Goal: Entertainment & Leisure: Consume media (video, audio)

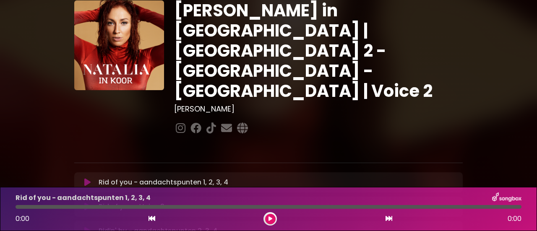
scroll to position [42, 0]
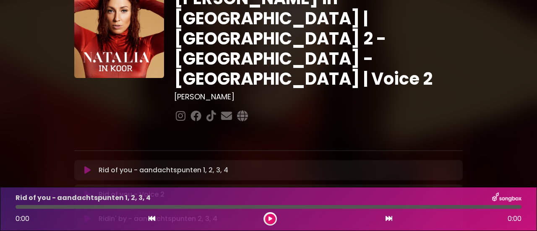
click at [152, 165] on p "Rid of you - aandachtspunten 1, 2, 3, 4 Loading Track..." at bounding box center [164, 170] width 130 height 10
click at [85, 166] on icon at bounding box center [87, 170] width 6 height 8
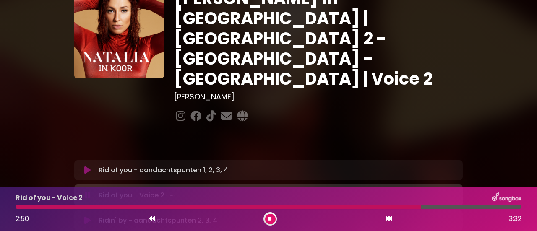
drag, startPoint x: 385, startPoint y: 207, endPoint x: 381, endPoint y: 206, distance: 4.4
click at [385, 207] on div at bounding box center [218, 207] width 405 height 4
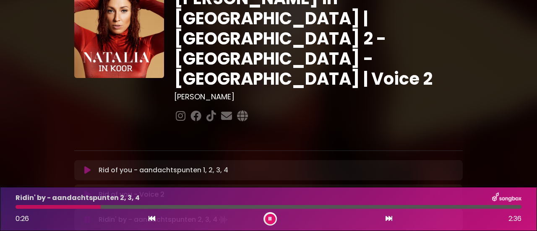
click at [73, 204] on div "Ridin' by - aandachtspunten 2, 3, 4 0:26 2:36" at bounding box center [268, 209] width 516 height 33
click at [65, 205] on div "Ridin' by - aandachtspunten 2, 3, 4 0:27 2:36" at bounding box center [268, 209] width 516 height 33
click at [59, 205] on div at bounding box center [60, 207] width 89 height 4
click at [37, 205] on div "Ridin' by - aandachtspunten 2, 3, 4 0:15 2:36" at bounding box center [268, 209] width 516 height 33
click at [38, 207] on div at bounding box center [27, 207] width 22 height 4
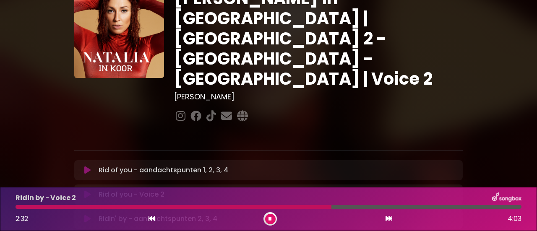
click at [259, 205] on div at bounding box center [174, 207] width 316 height 4
click at [323, 206] on div at bounding box center [215, 207] width 399 height 4
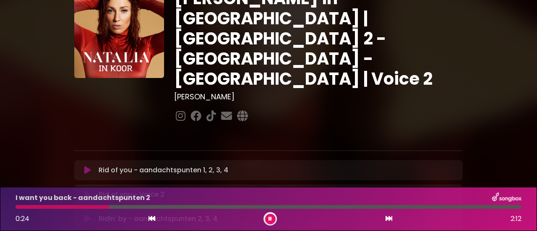
click at [69, 206] on div at bounding box center [63, 207] width 94 height 4
click at [78, 208] on div at bounding box center [76, 207] width 120 height 4
click at [17, 206] on div at bounding box center [55, 207] width 78 height 4
click at [99, 206] on div at bounding box center [98, 207] width 165 height 4
click at [160, 205] on div "I want you back - Voice 2 1:40 4:24" at bounding box center [268, 209] width 516 height 33
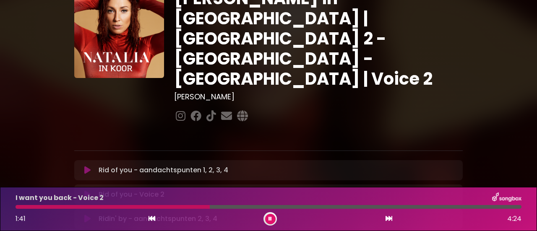
click at [162, 207] on div at bounding box center [113, 207] width 194 height 4
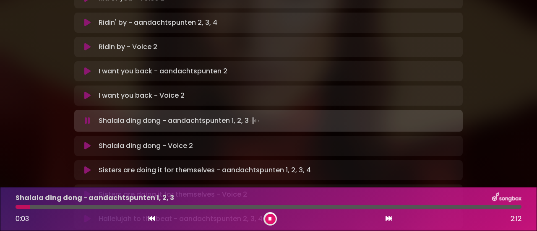
scroll to position [252, 0]
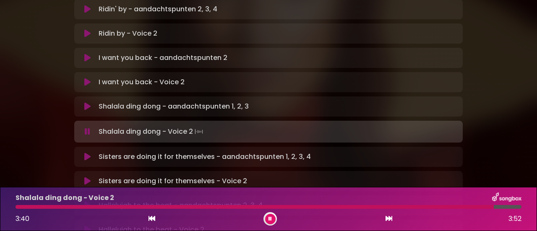
click at [287, 207] on div at bounding box center [255, 207] width 478 height 4
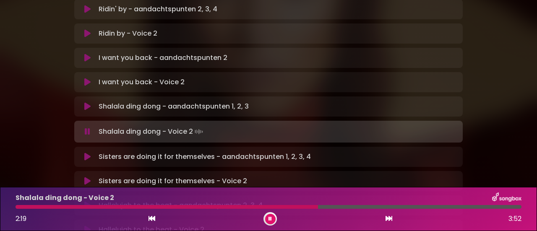
click at [247, 207] on div at bounding box center [167, 207] width 303 height 4
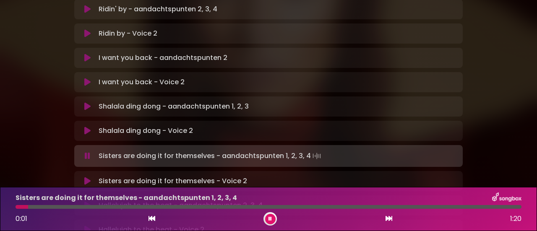
click at [18, 208] on div at bounding box center [22, 207] width 13 height 4
click at [272, 219] on button at bounding box center [270, 219] width 10 height 10
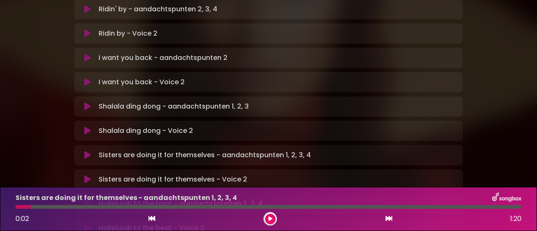
click at [269, 220] on icon at bounding box center [271, 219] width 4 height 5
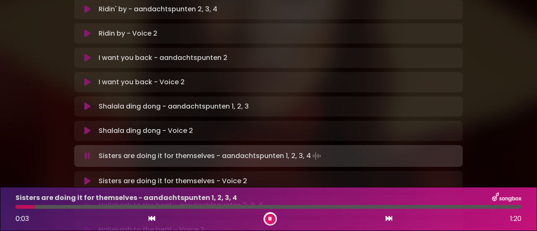
click at [17, 207] on div at bounding box center [269, 207] width 506 height 4
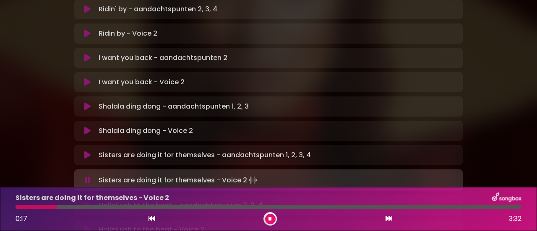
click at [16, 207] on div at bounding box center [37, 207] width 42 height 4
click at [102, 206] on div at bounding box center [81, 207] width 130 height 4
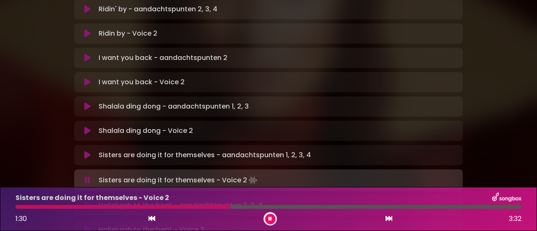
click at [176, 207] on div at bounding box center [123, 207] width 215 height 4
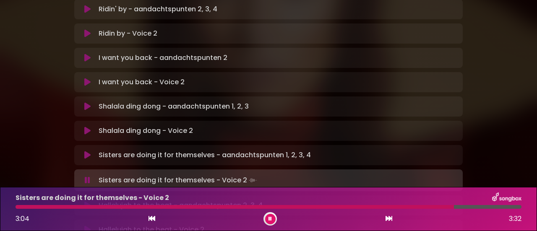
click at [326, 208] on div at bounding box center [235, 207] width 438 height 4
click at [284, 207] on div at bounding box center [175, 207] width 318 height 4
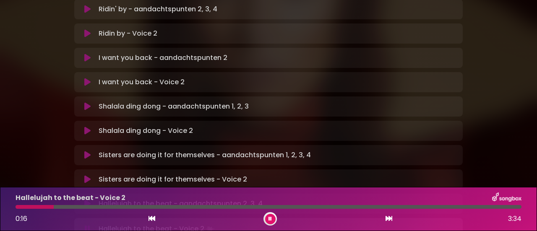
click at [17, 209] on div at bounding box center [35, 207] width 38 height 4
click at [270, 217] on icon at bounding box center [270, 219] width 3 height 5
click at [269, 219] on icon at bounding box center [271, 219] width 4 height 5
drag, startPoint x: 21, startPoint y: 207, endPoint x: 0, endPoint y: 205, distance: 21.5
click at [0, 205] on div "Hallelujah to the beat - Voice 2 0:00 3:34" at bounding box center [268, 209] width 537 height 44
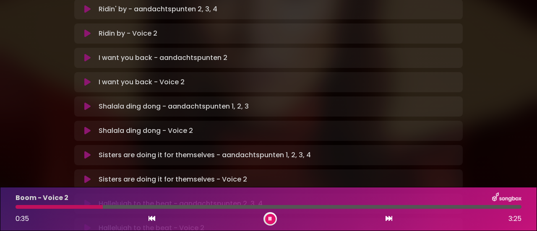
click at [44, 206] on div at bounding box center [59, 207] width 87 height 4
click at [37, 208] on div at bounding box center [65, 207] width 98 height 4
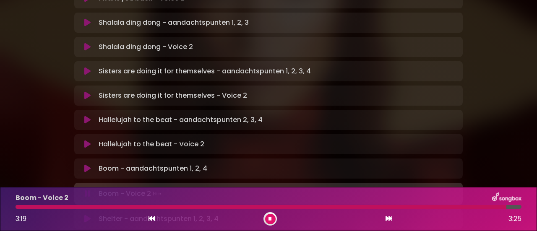
scroll to position [420, 0]
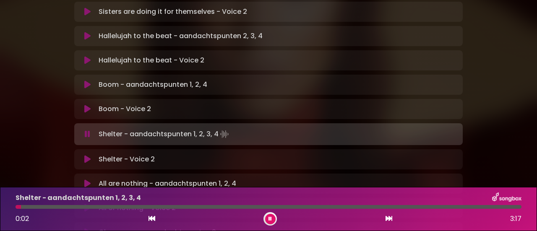
click at [268, 218] on button at bounding box center [270, 219] width 10 height 10
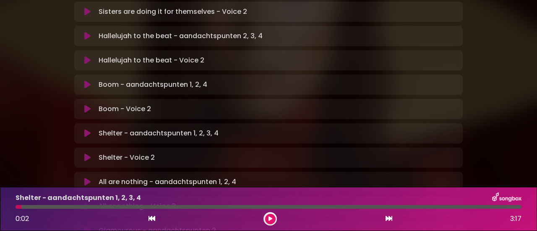
click at [269, 217] on icon at bounding box center [271, 219] width 4 height 5
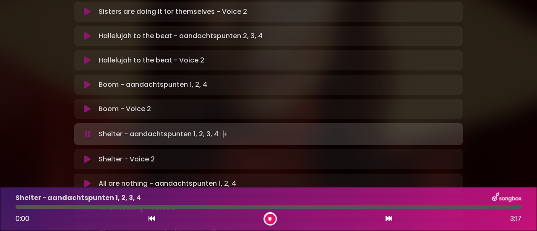
drag, startPoint x: 23, startPoint y: 208, endPoint x: 8, endPoint y: 206, distance: 15.2
click at [8, 206] on div "Shelter - aandachtspunten 1, 2, 3, 4 0:00 3:17" at bounding box center [268, 209] width 537 height 44
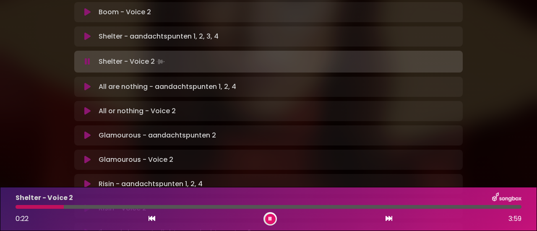
scroll to position [504, 0]
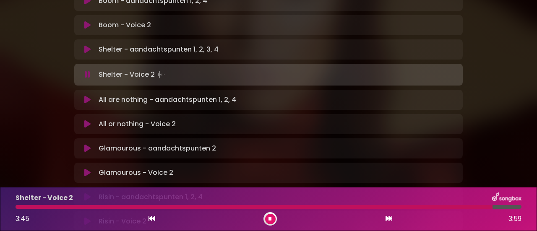
click at [429, 206] on div at bounding box center [254, 207] width 477 height 4
click at [385, 205] on div "Shelter - Voice 2 3:30 3:59" at bounding box center [268, 209] width 516 height 33
click at [386, 209] on div at bounding box center [239, 207] width 447 height 4
click at [404, 207] on div at bounding box center [269, 207] width 506 height 4
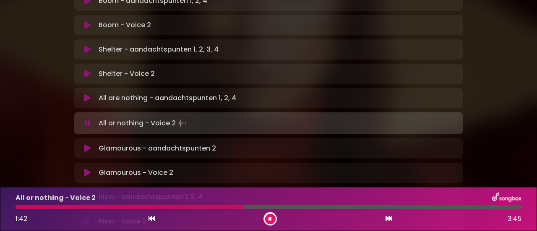
click at [181, 204] on div "All or nothing - Voice 2 1:42 3:45" at bounding box center [268, 209] width 516 height 33
click at [182, 206] on div at bounding box center [131, 207] width 230 height 4
click at [201, 207] on div at bounding box center [129, 207] width 227 height 4
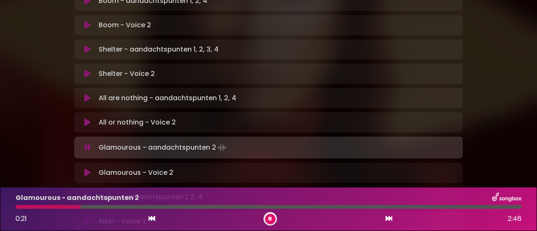
click at [54, 206] on div at bounding box center [48, 207] width 65 height 4
click at [38, 207] on div at bounding box center [39, 207] width 46 height 4
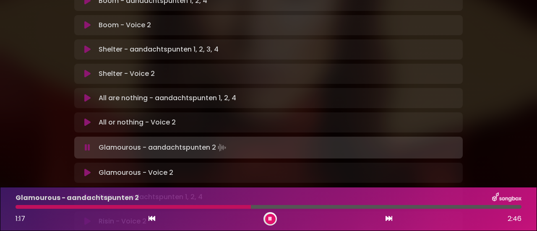
click at [153, 206] on div at bounding box center [133, 207] width 235 height 4
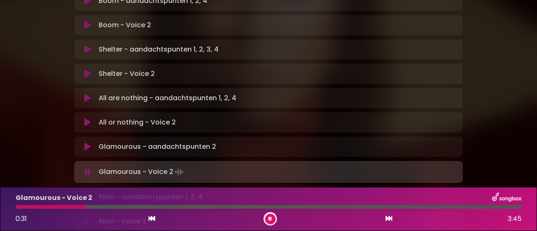
click at [63, 205] on div "Glamourous - Voice 2 0:31 3:45" at bounding box center [268, 209] width 516 height 33
click at [52, 206] on div at bounding box center [53, 207] width 75 height 4
click at [270, 221] on icon at bounding box center [270, 219] width 3 height 5
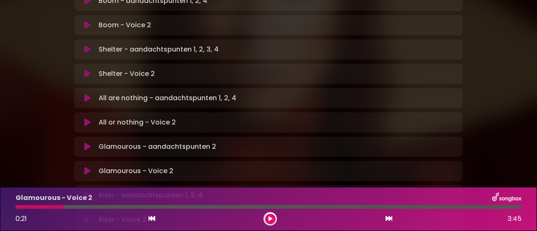
click at [272, 219] on button at bounding box center [270, 219] width 10 height 10
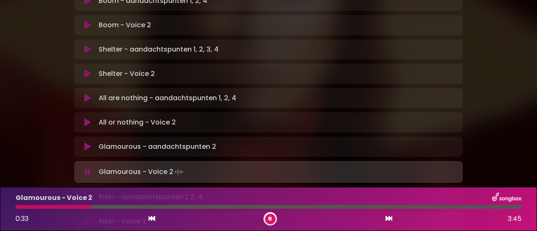
click at [63, 208] on div at bounding box center [54, 207] width 76 height 4
click at [55, 205] on div "Glamourous - Voice 2 0:30 3:45" at bounding box center [268, 209] width 516 height 33
click at [53, 207] on div at bounding box center [50, 207] width 69 height 4
click at [102, 206] on div at bounding box center [86, 207] width 141 height 4
click at [54, 206] on div at bounding box center [62, 207] width 93 height 4
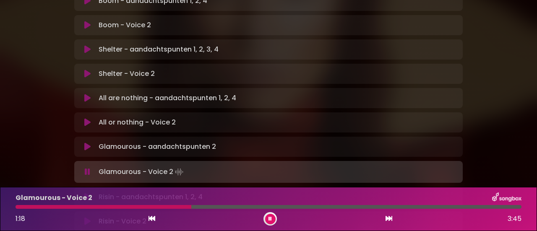
click at [151, 206] on div at bounding box center [104, 207] width 176 height 4
click at [146, 206] on div at bounding box center [103, 207] width 175 height 4
click at [145, 206] on div at bounding box center [104, 207] width 177 height 4
click at [270, 219] on icon at bounding box center [270, 219] width 3 height 5
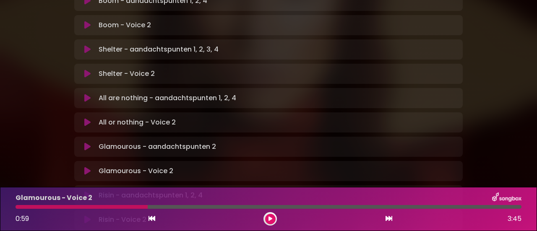
click at [269, 219] on icon at bounding box center [271, 219] width 4 height 5
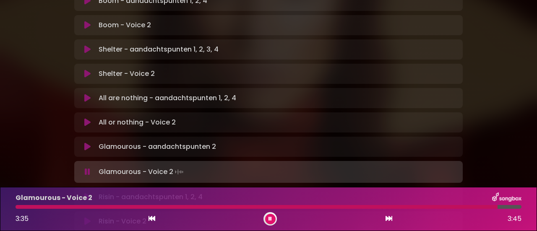
click at [278, 205] on div "Glamourous - Voice 2 3:35 3:45" at bounding box center [268, 209] width 516 height 33
click at [283, 207] on div at bounding box center [257, 207] width 483 height 4
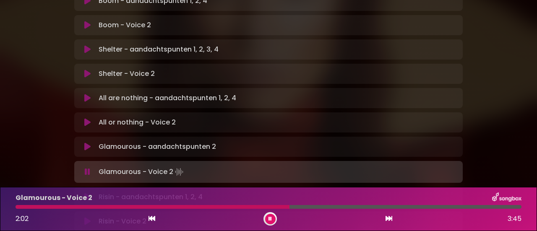
click at [237, 206] on div at bounding box center [153, 207] width 274 height 4
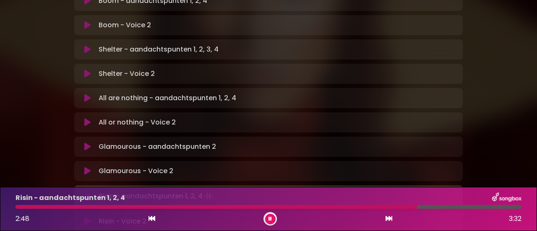
click at [382, 208] on div at bounding box center [217, 207] width 402 height 4
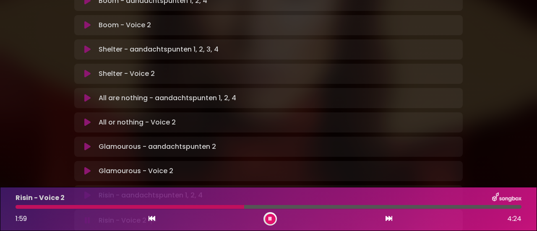
click at [218, 206] on div at bounding box center [130, 207] width 229 height 4
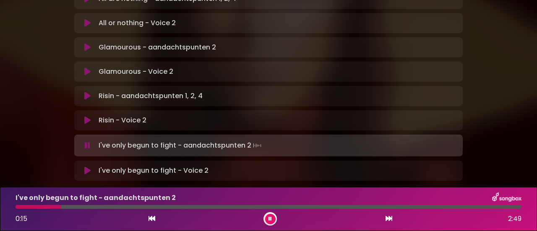
scroll to position [603, 0]
click at [16, 207] on div at bounding box center [41, 207] width 50 height 4
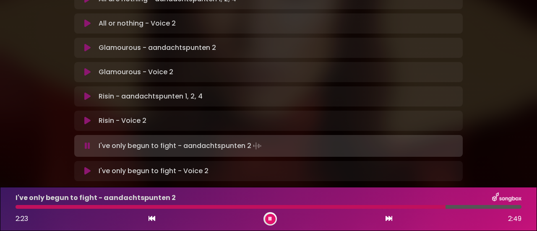
click at [373, 207] on div at bounding box center [231, 207] width 430 height 4
click at [345, 207] on div at bounding box center [200, 207] width 368 height 4
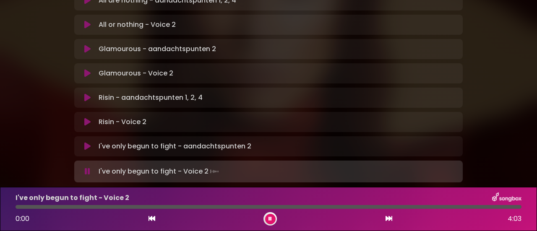
scroll to position [603, 0]
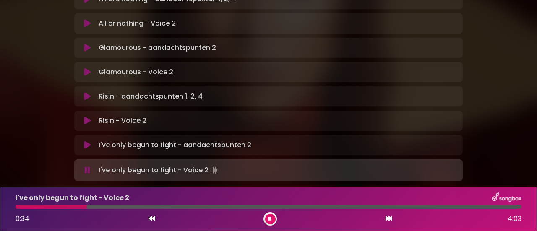
click at [67, 207] on div at bounding box center [51, 207] width 71 height 4
click at [59, 208] on div at bounding box center [50, 207] width 68 height 4
click at [84, 206] on div at bounding box center [71, 207] width 110 height 4
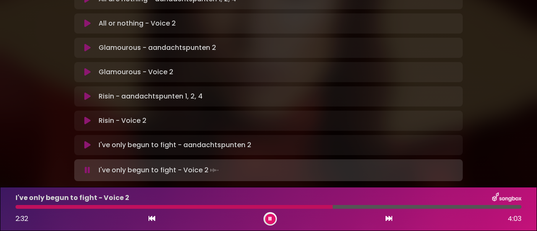
click at [266, 207] on div at bounding box center [174, 207] width 317 height 4
click at [299, 207] on div at bounding box center [175, 207] width 319 height 4
click at [384, 209] on div at bounding box center [232, 207] width 432 height 4
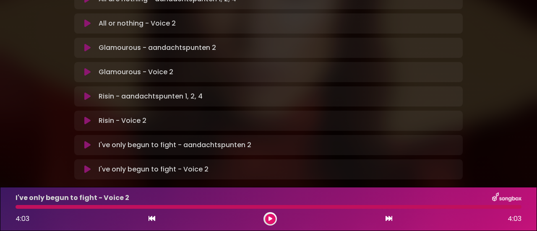
scroll to position [601, 0]
